Goal: Task Accomplishment & Management: Use online tool/utility

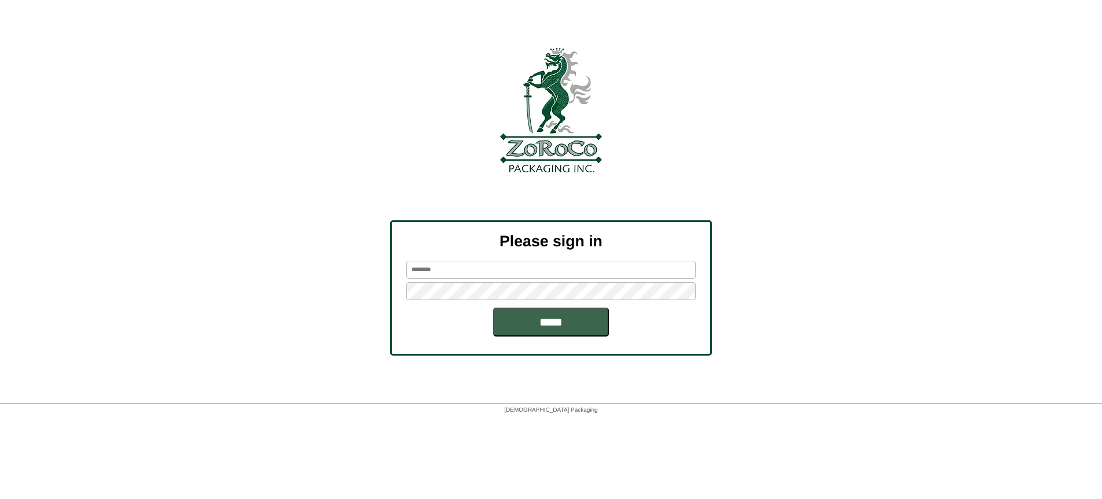
type input "*******"
click at [551, 322] on input "*****" at bounding box center [551, 322] width 116 height 29
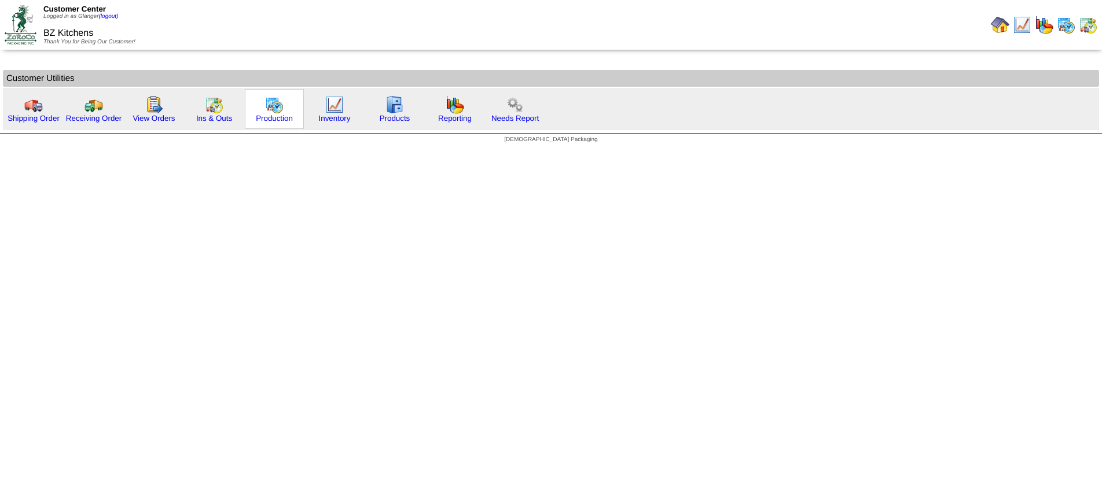
click at [257, 110] on div "Production" at bounding box center [274, 109] width 59 height 40
click at [270, 110] on img at bounding box center [274, 104] width 19 height 19
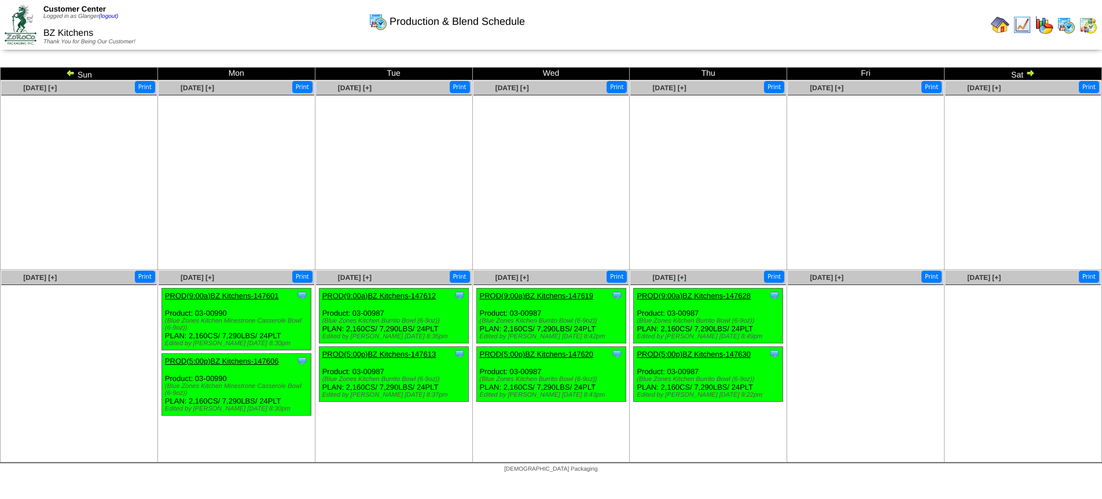
click at [298, 158] on ul at bounding box center [237, 182] width 156 height 174
drag, startPoint x: 413, startPoint y: 149, endPoint x: 548, endPoint y: 155, distance: 134.9
click at [418, 149] on ul at bounding box center [394, 182] width 156 height 174
drag, startPoint x: 568, startPoint y: 154, endPoint x: 767, endPoint y: 159, distance: 199.7
click at [586, 154] on ul at bounding box center [551, 182] width 156 height 174
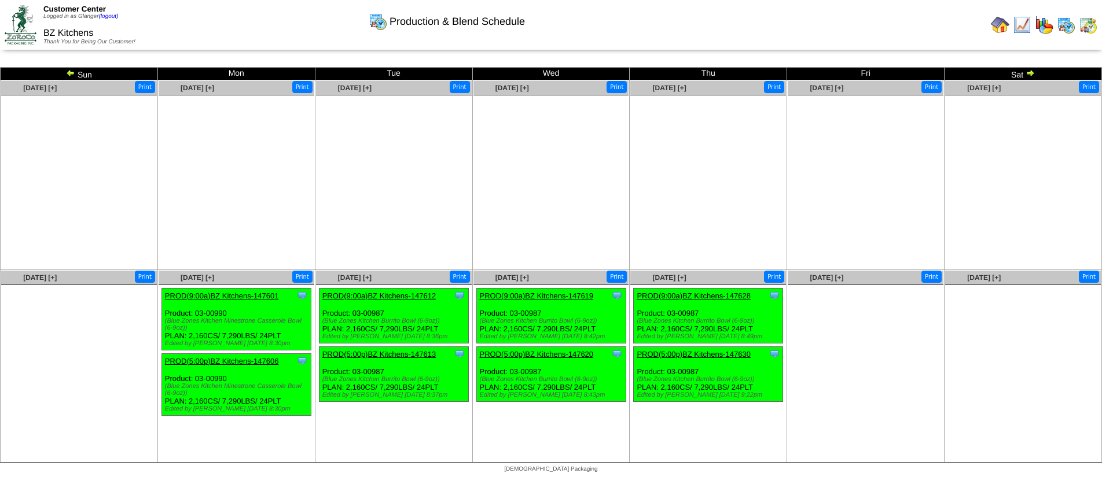
drag, startPoint x: 775, startPoint y: 158, endPoint x: 897, endPoint y: 157, distance: 122.7
click at [786, 156] on ul at bounding box center [708, 182] width 156 height 174
click at [930, 156] on ul at bounding box center [866, 182] width 156 height 174
click at [1025, 75] on img at bounding box center [1029, 72] width 9 height 9
click at [1031, 74] on img at bounding box center [1029, 72] width 9 height 9
